Goal: Task Accomplishment & Management: Manage account settings

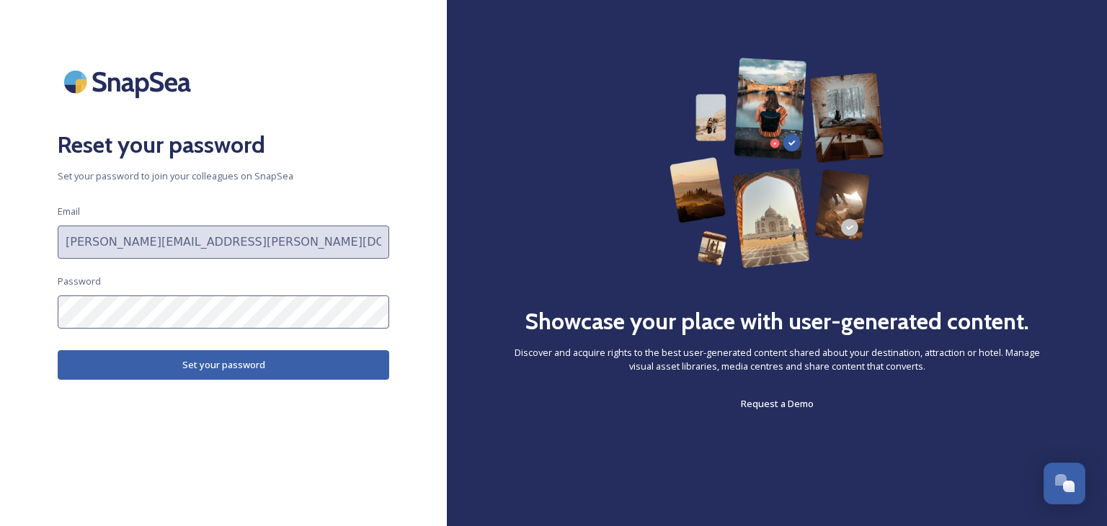
click at [37, 306] on div "Reset your password Set your password to join your colleagues on SnapSea Email …" at bounding box center [223, 263] width 447 height 411
click at [144, 365] on button "Set your password" at bounding box center [223, 365] width 331 height 30
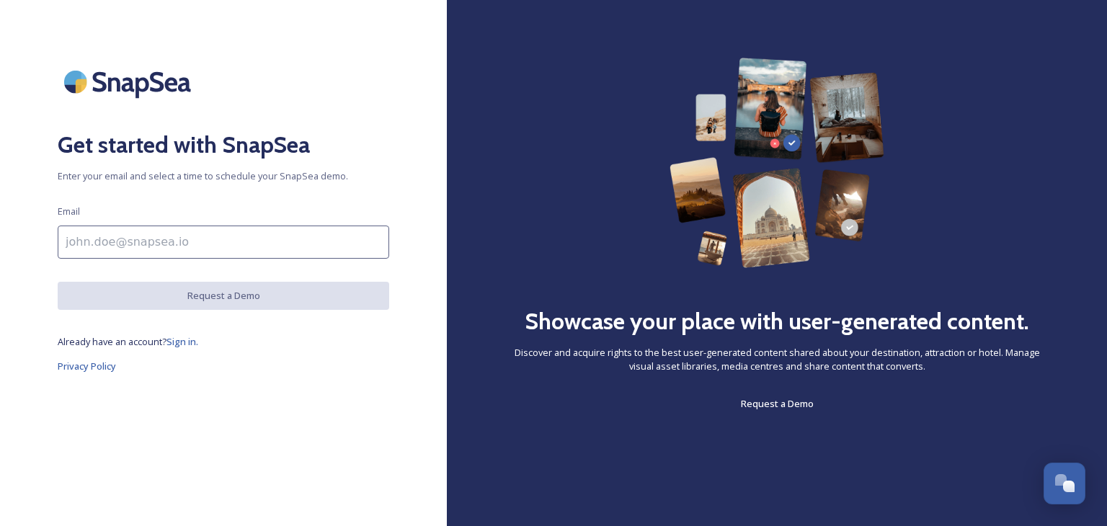
click at [218, 252] on input at bounding box center [223, 241] width 331 height 33
type input "[PERSON_NAME][EMAIL_ADDRESS][PERSON_NAME][DOMAIN_NAME]"
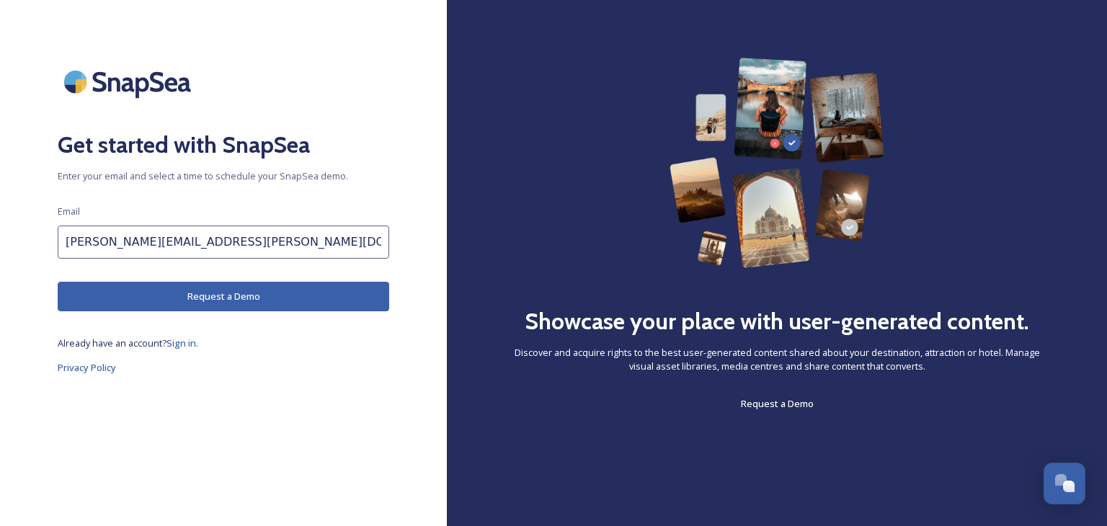
click at [190, 301] on button "Request a Demo" at bounding box center [223, 297] width 331 height 30
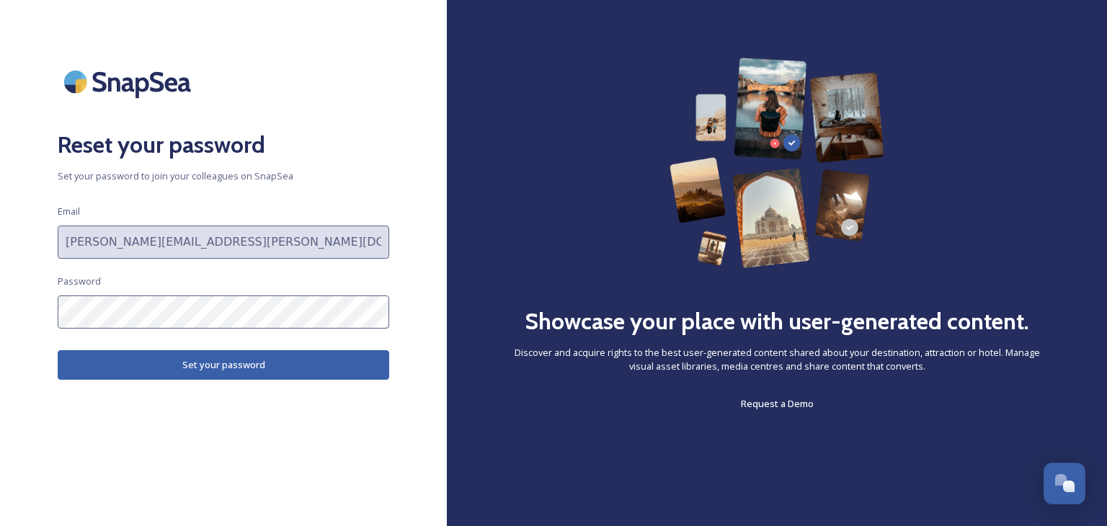
click at [177, 375] on button "Set your password" at bounding box center [223, 365] width 331 height 30
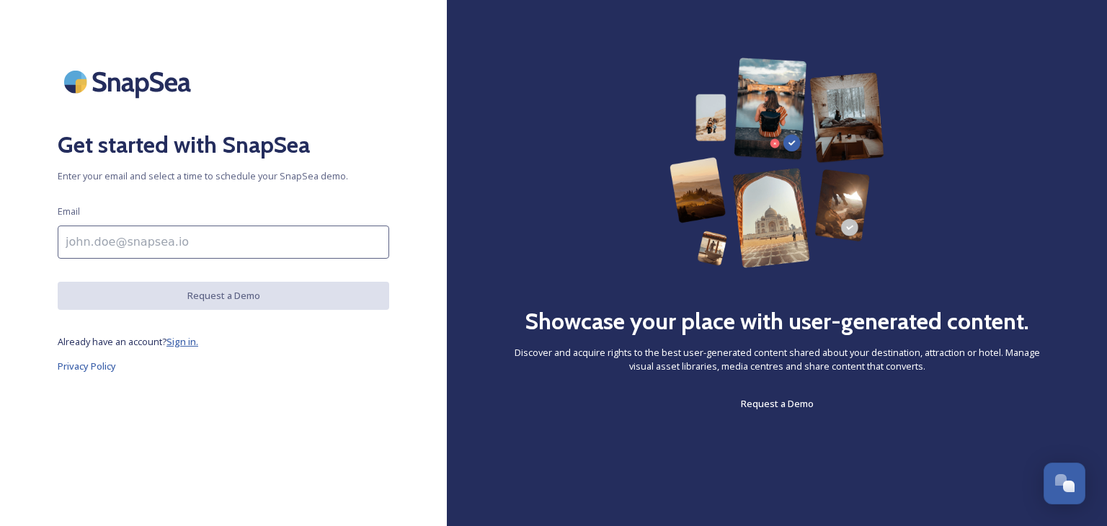
click at [178, 342] on span "Sign in." at bounding box center [182, 341] width 32 height 13
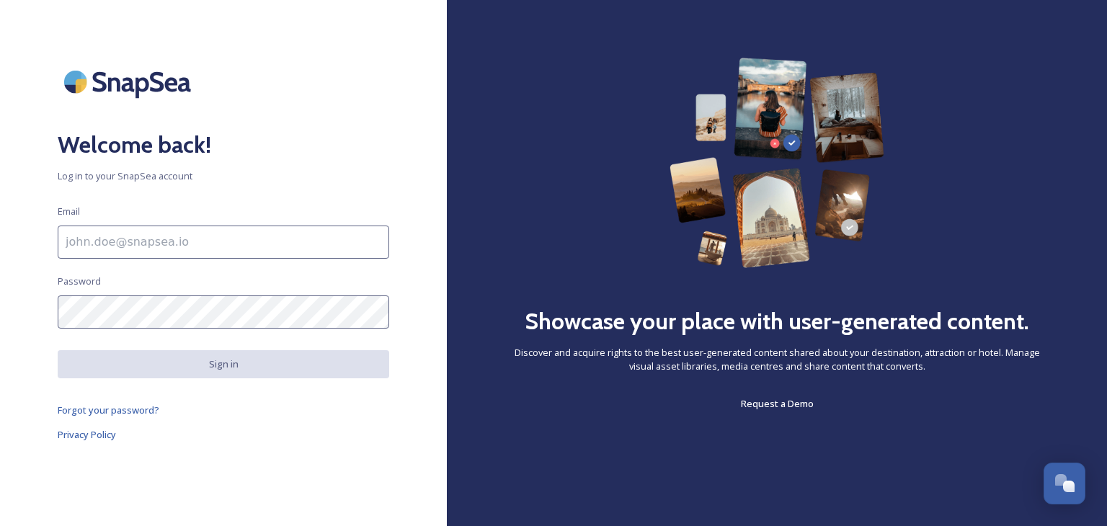
click at [92, 240] on input at bounding box center [223, 241] width 331 height 33
type input "[PERSON_NAME][EMAIL_ADDRESS][PERSON_NAME][DOMAIN_NAME]"
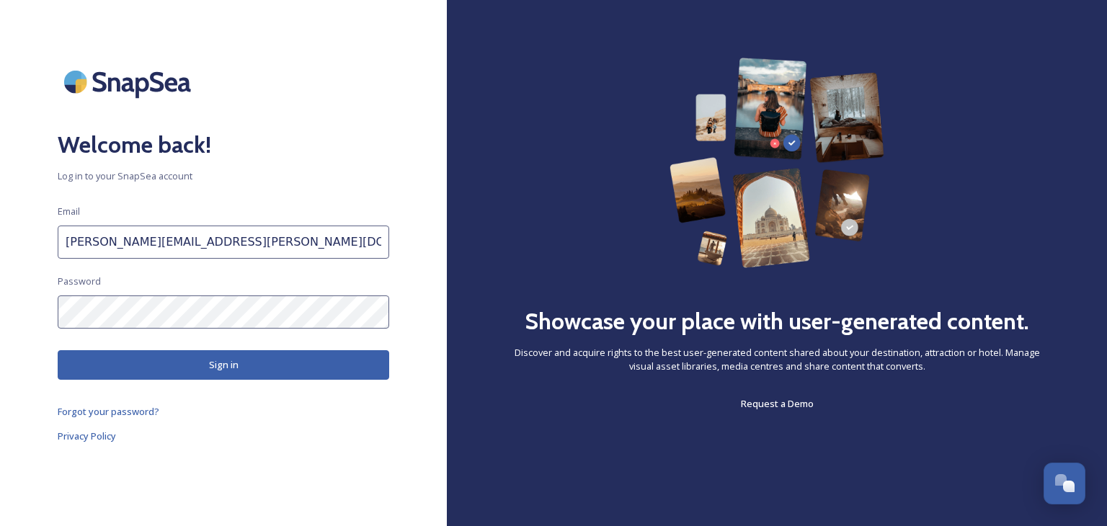
click at [122, 367] on button "Sign in" at bounding box center [223, 365] width 331 height 30
click at [127, 367] on button "Sign in" at bounding box center [223, 365] width 331 height 30
click at [216, 164] on div "Welcome back! Log in to your SnapSea account Email [PERSON_NAME][EMAIL_ADDRESS]…" at bounding box center [223, 263] width 447 height 411
